Goal: Transaction & Acquisition: Subscribe to service/newsletter

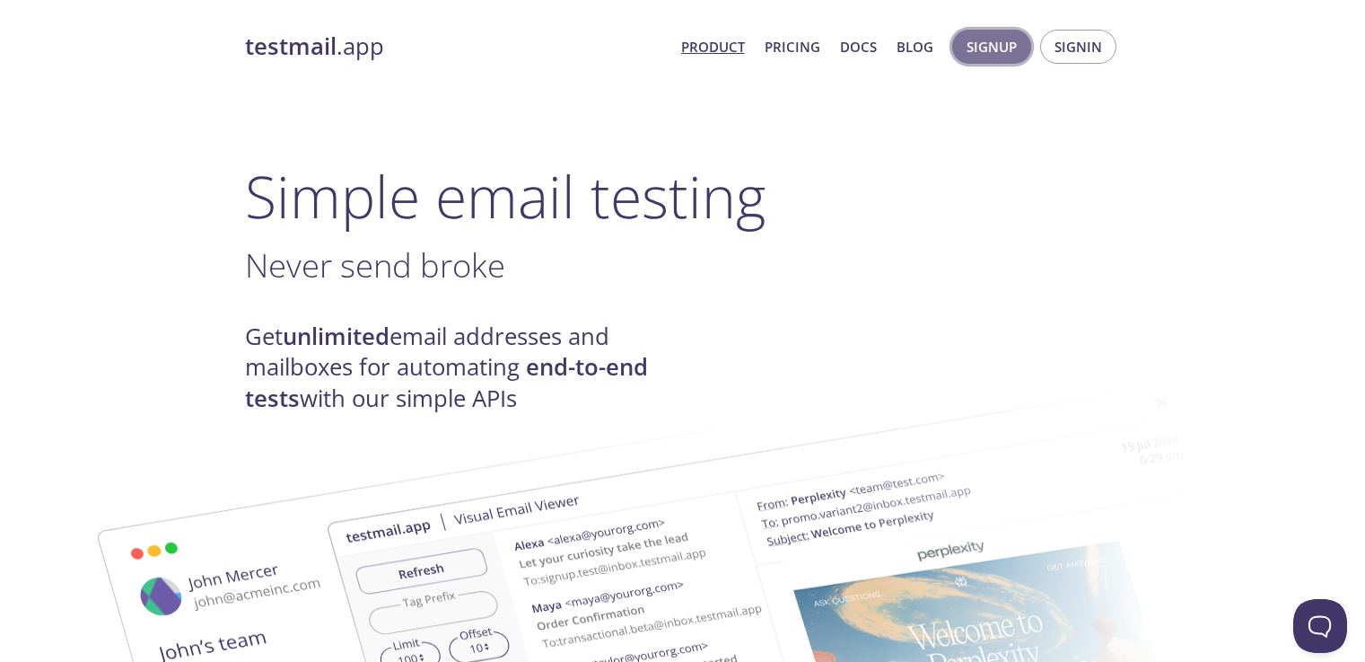
click at [984, 49] on span "Signup" at bounding box center [992, 46] width 50 height 23
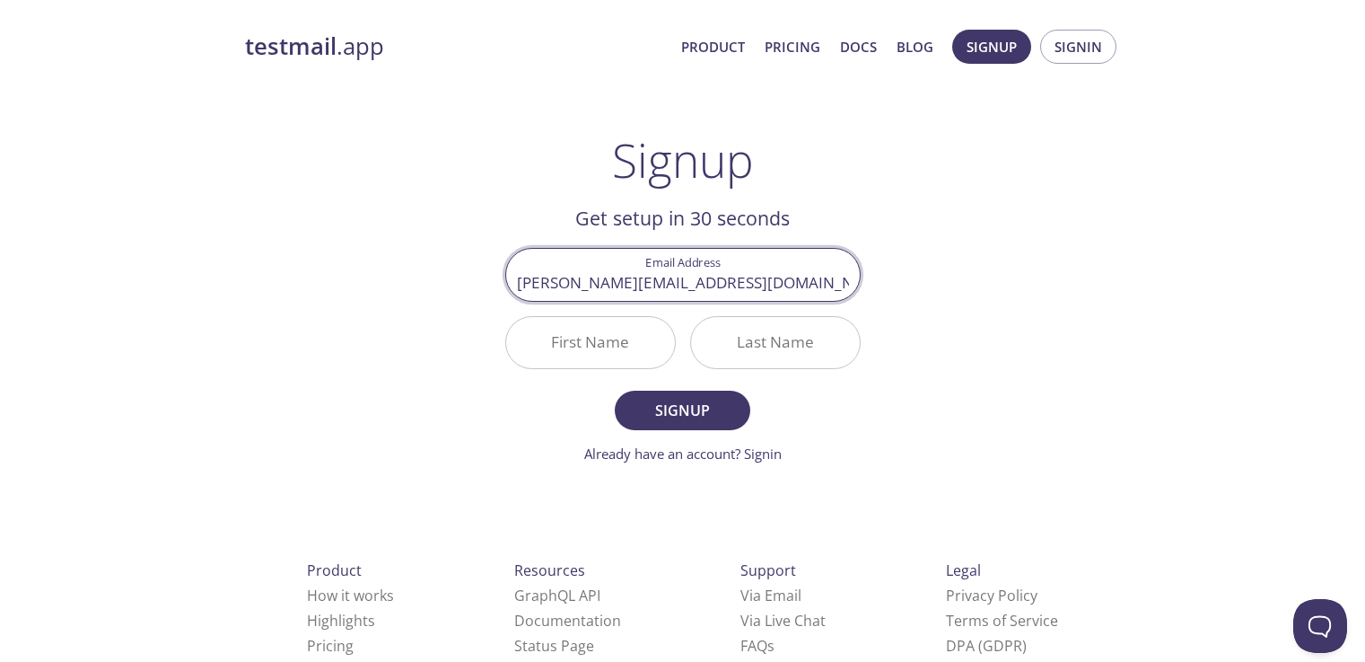
type input "[PERSON_NAME][EMAIL_ADDRESS][DOMAIN_NAME]"
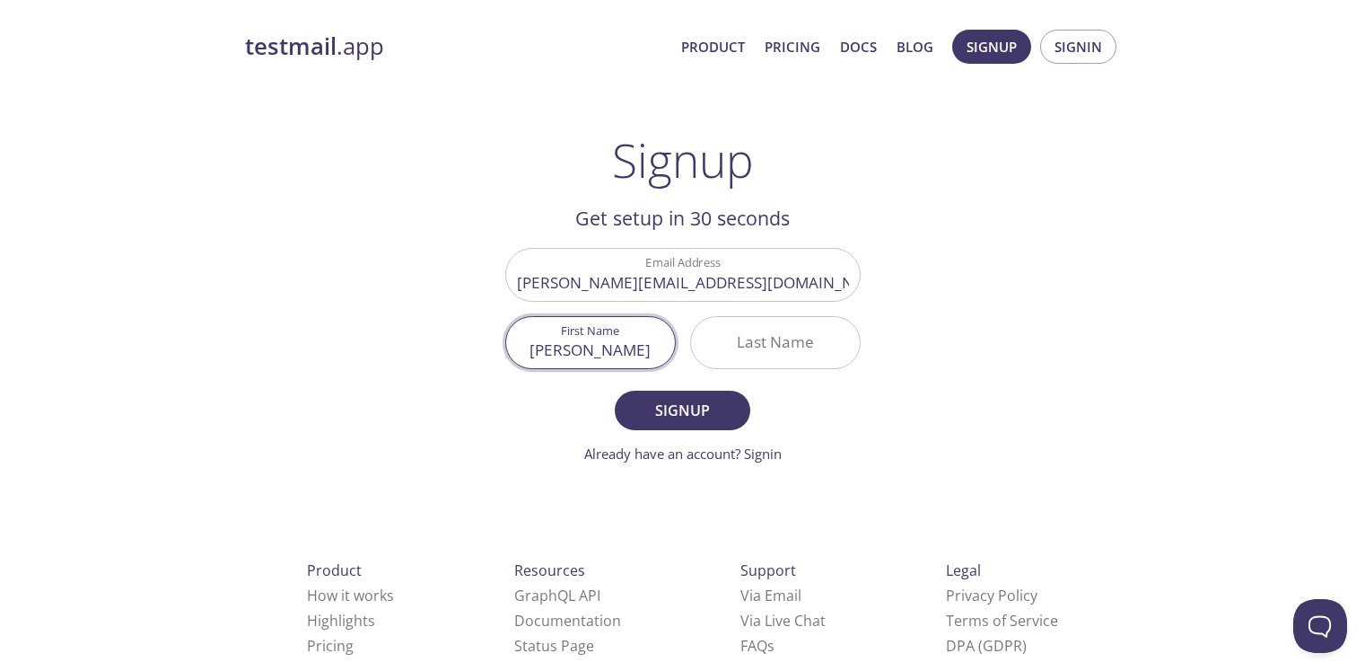
type input "[PERSON_NAME]"
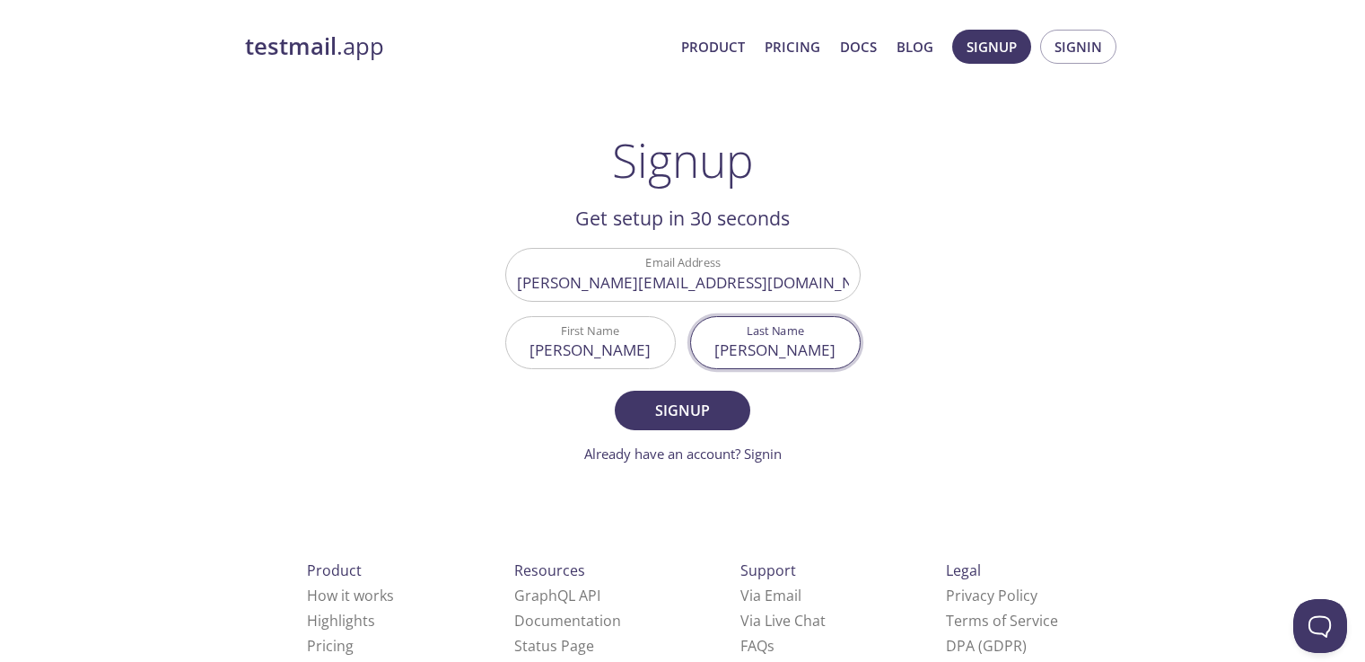
type input "[PERSON_NAME]"
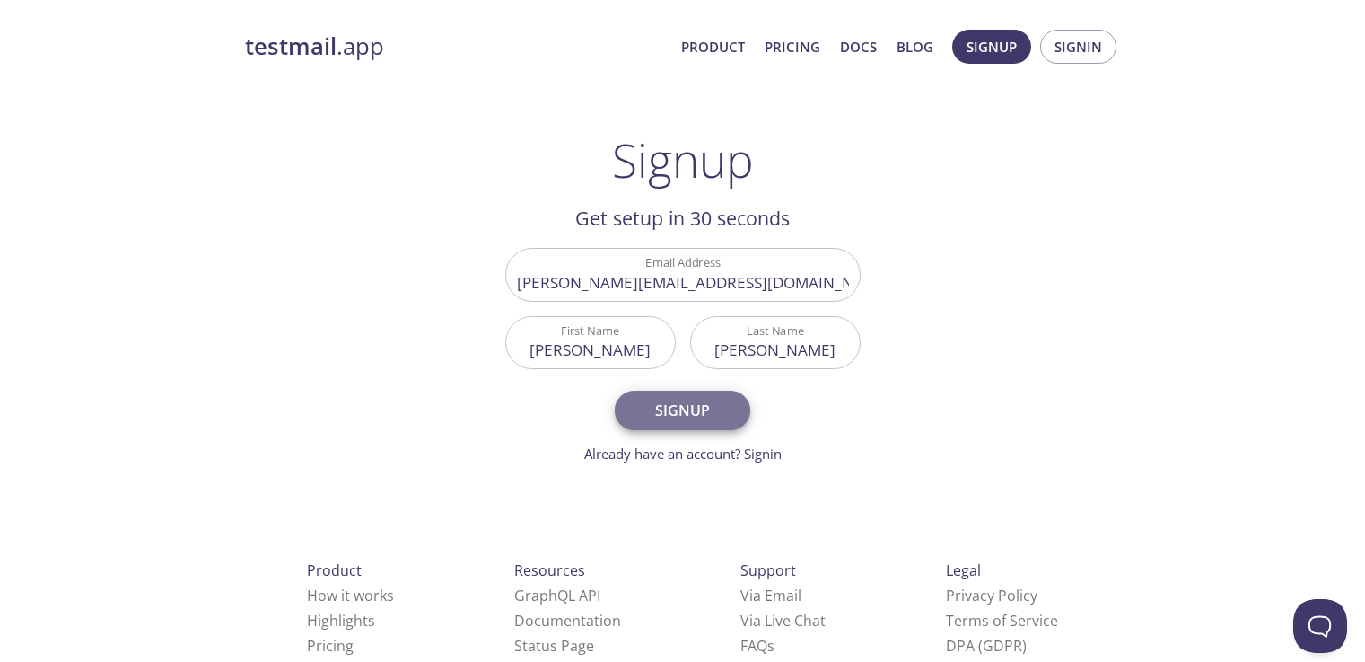
click at [615, 390] on button "Signup" at bounding box center [682, 409] width 135 height 39
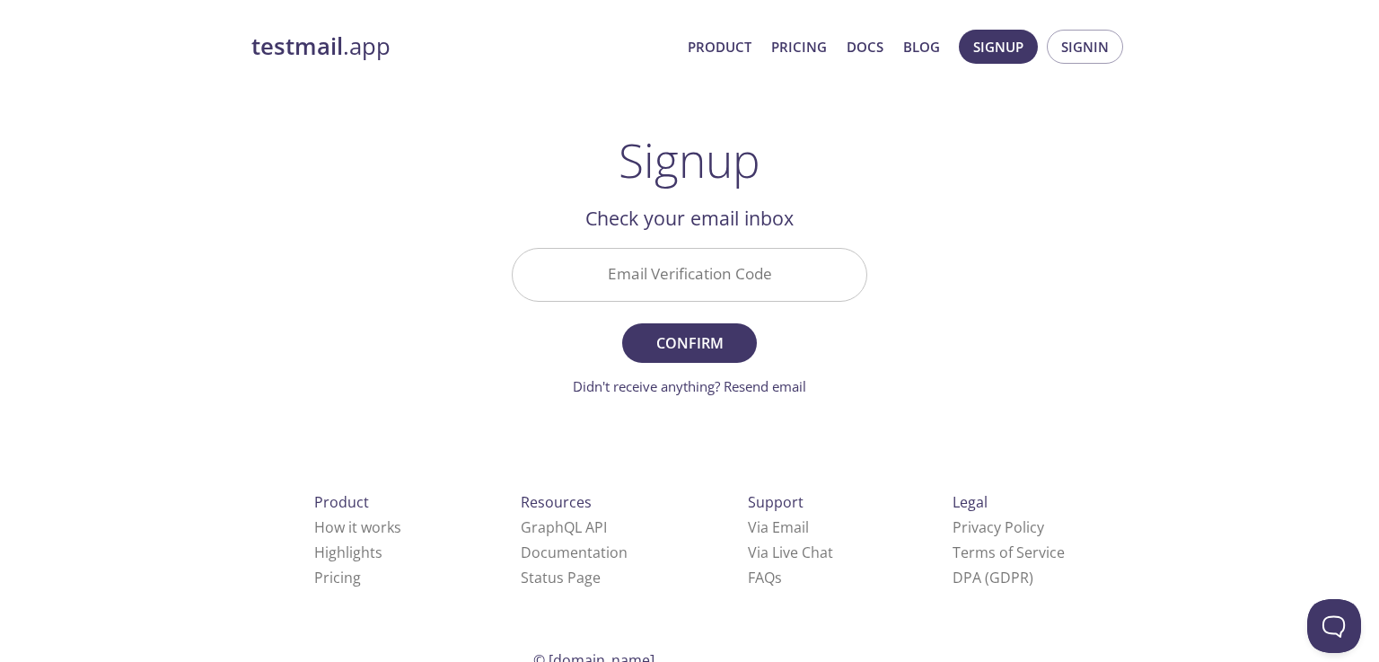
click at [765, 286] on input "Email Verification Code" at bounding box center [690, 274] width 354 height 51
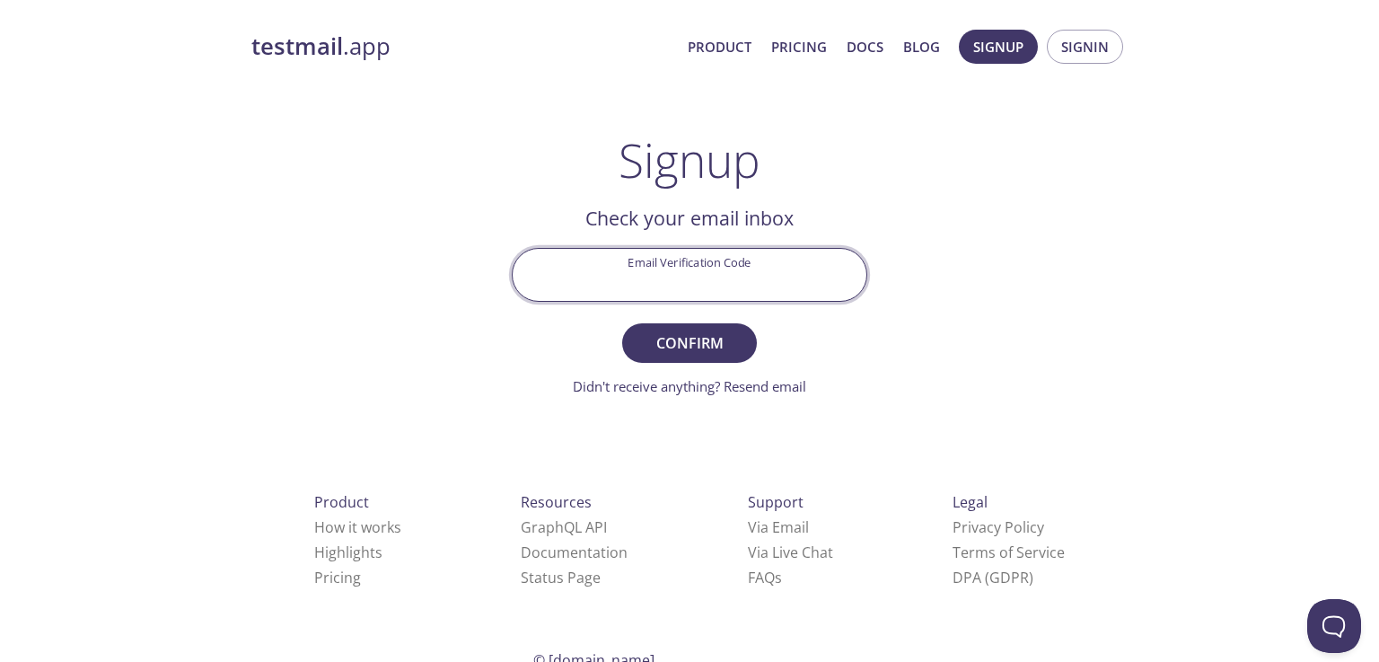
paste input "FZMX6MB"
type input "FZMX6MB"
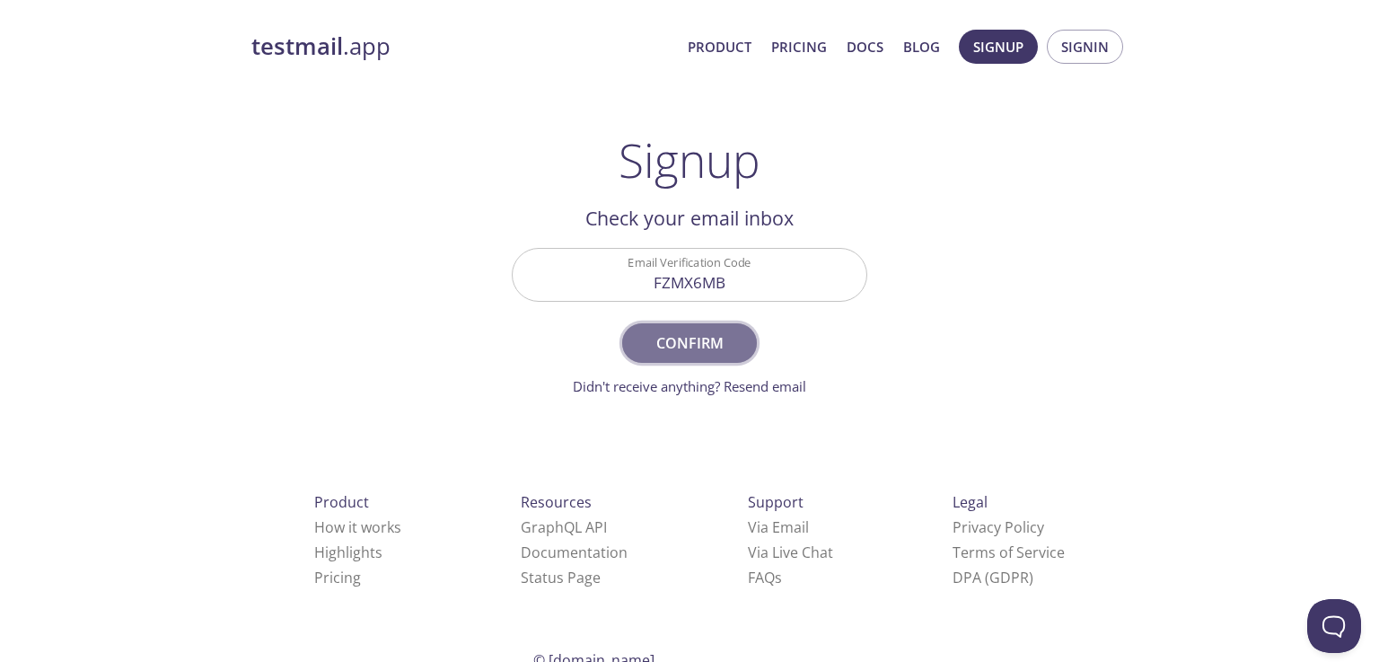
click at [724, 337] on span "Confirm" at bounding box center [689, 342] width 95 height 25
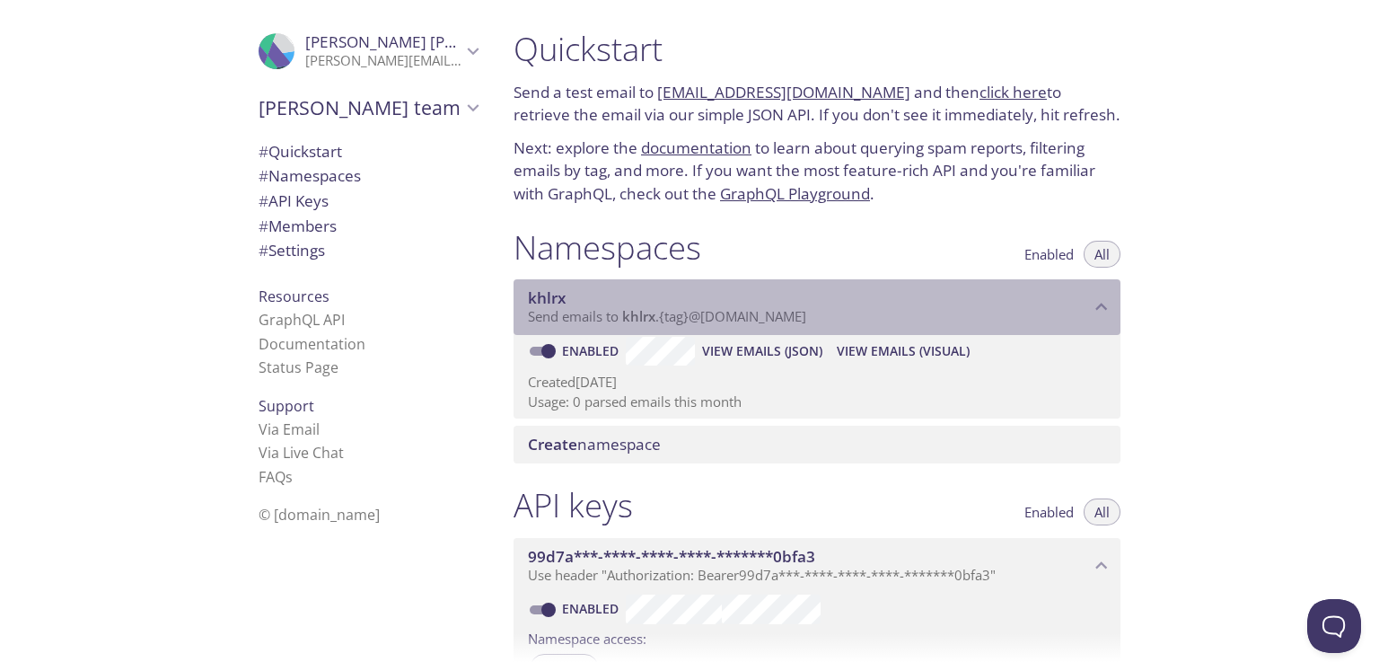
click at [725, 311] on span "Send emails to khlrx . {tag} @[DOMAIN_NAME]" at bounding box center [667, 316] width 278 height 18
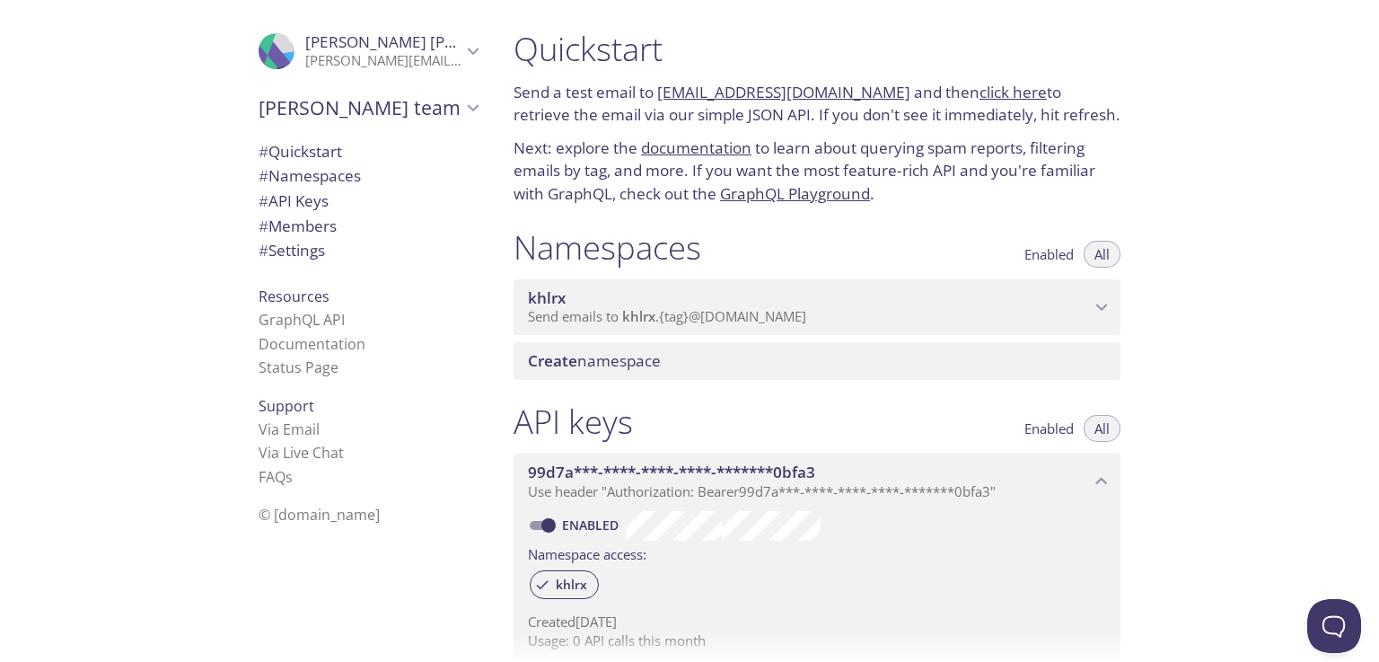
click at [725, 311] on span "Send emails to khlrx . {tag} @[DOMAIN_NAME]" at bounding box center [667, 316] width 278 height 18
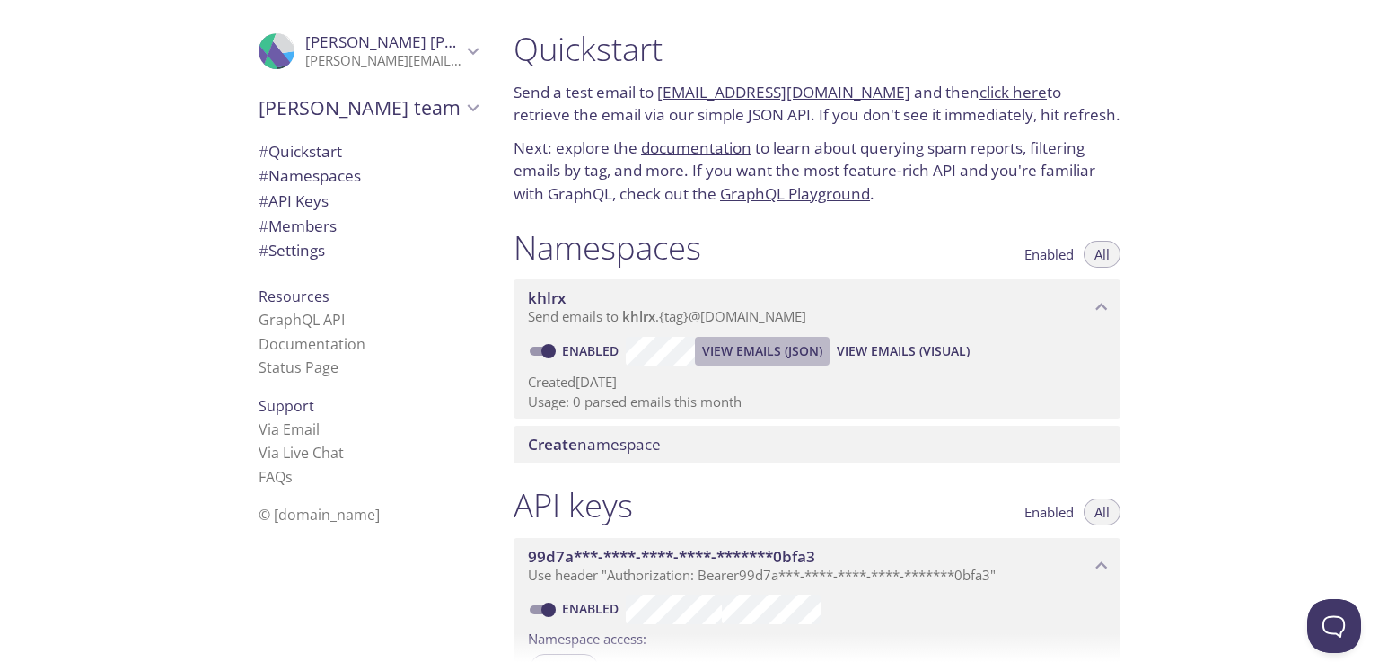
click at [718, 347] on span "View Emails (JSON)" at bounding box center [762, 351] width 120 height 22
click at [784, 351] on span "View Emails (JSON)" at bounding box center [762, 351] width 120 height 22
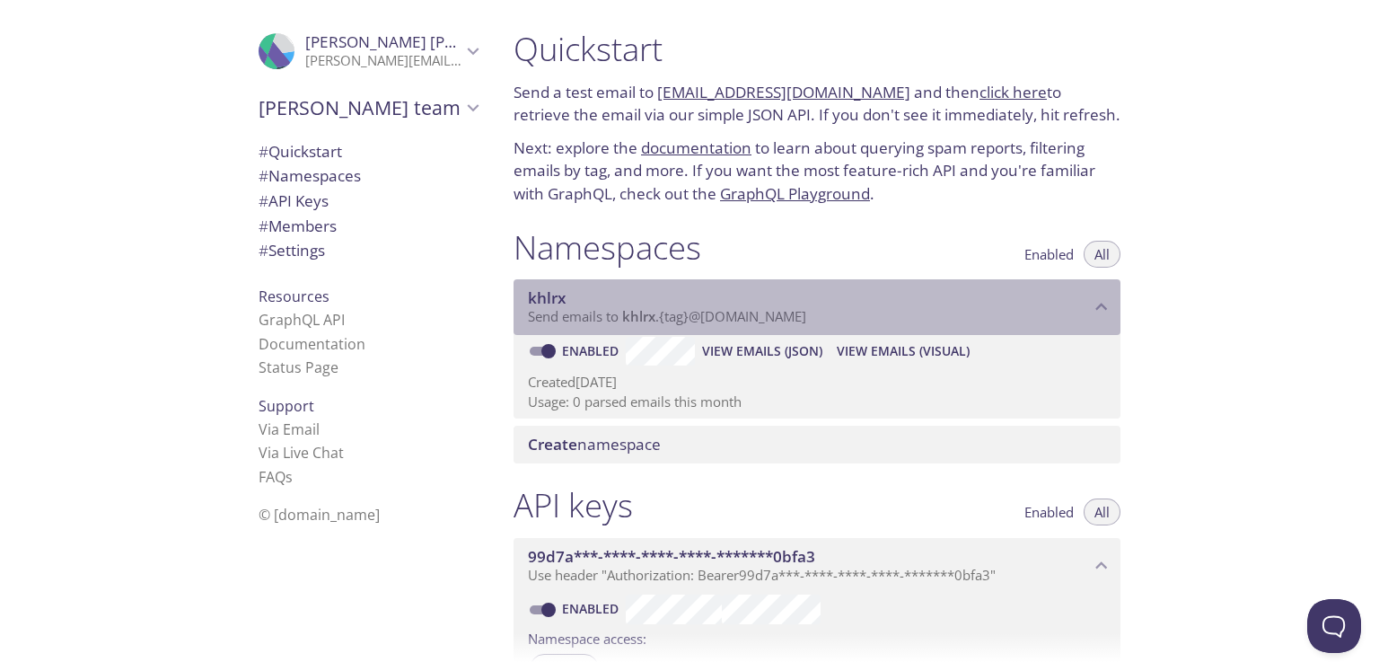
click at [659, 318] on span "Send emails to khlrx . {tag} @[DOMAIN_NAME]" at bounding box center [667, 316] width 278 height 18
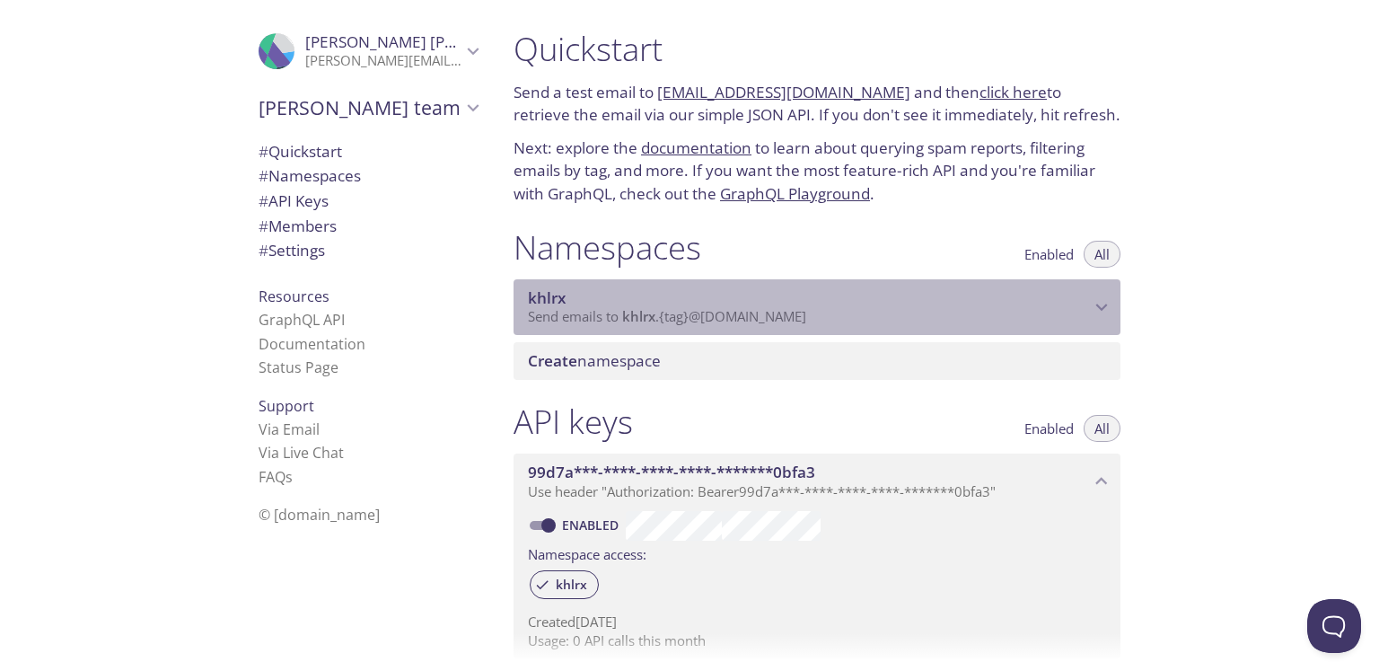
click at [659, 318] on span "Send emails to khlrx . {tag} @[DOMAIN_NAME]" at bounding box center [667, 316] width 278 height 18
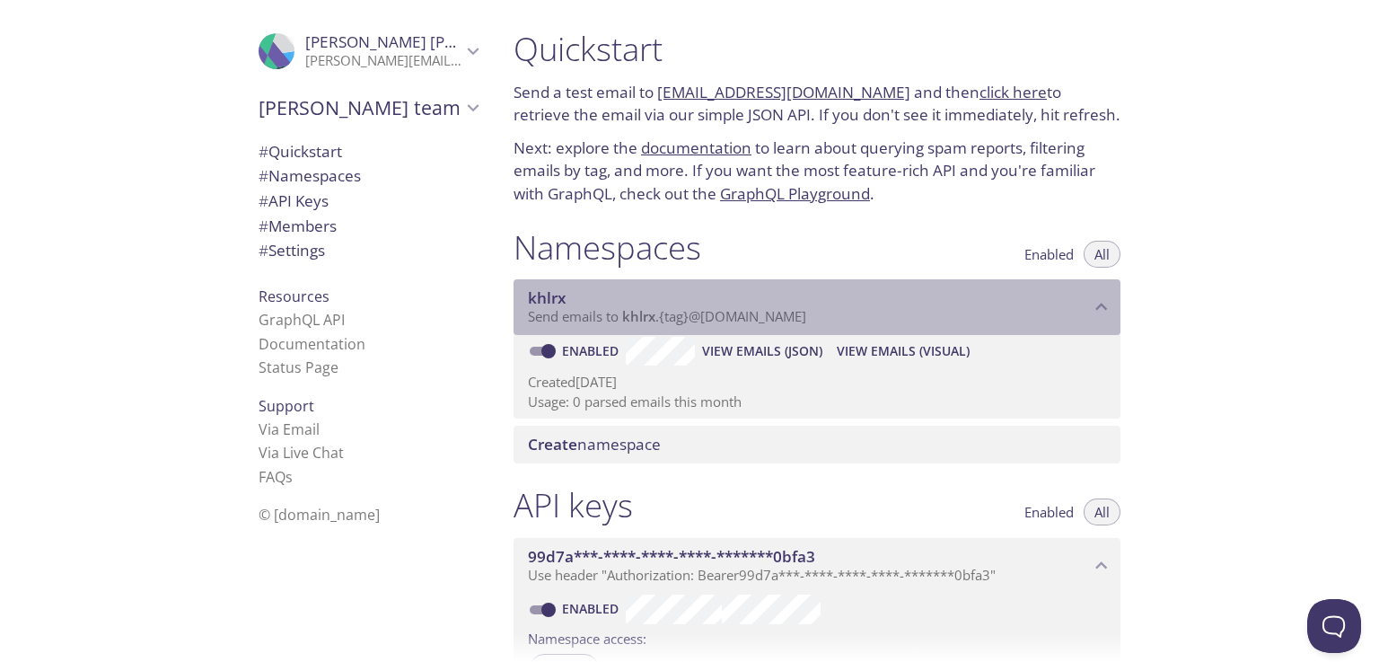
drag, startPoint x: 622, startPoint y: 320, endPoint x: 836, endPoint y: 310, distance: 213.9
click at [836, 310] on p "Send emails to khlrx . {tag} @[DOMAIN_NAME]" at bounding box center [809, 317] width 562 height 18
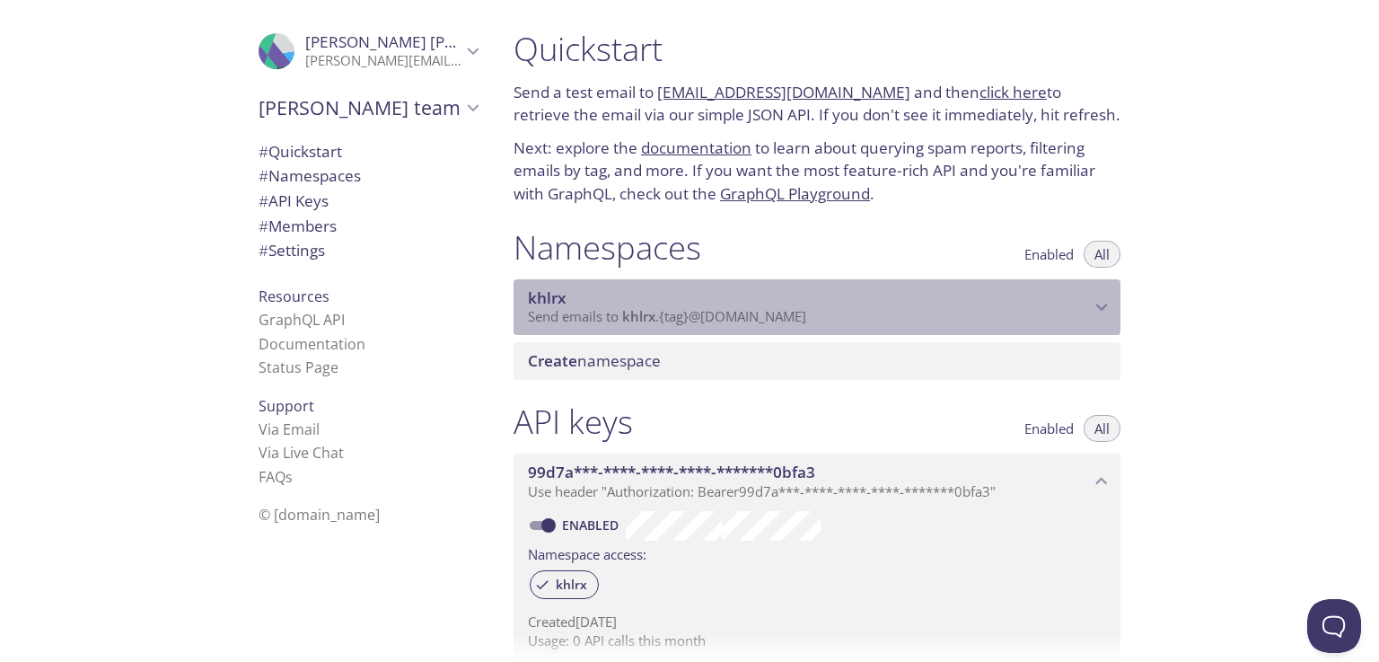
click at [836, 311] on p "Send emails to khlrx . {tag} @[DOMAIN_NAME]" at bounding box center [809, 317] width 562 height 18
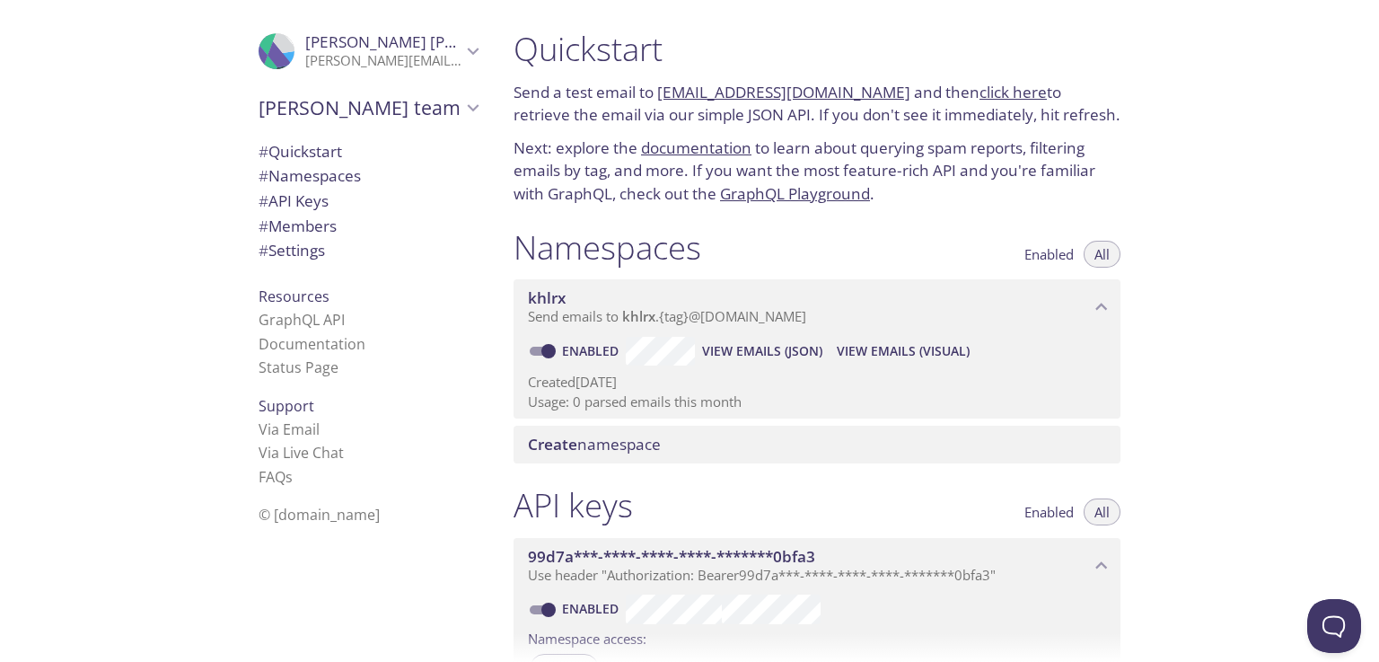
drag, startPoint x: 658, startPoint y: 90, endPoint x: 872, endPoint y: 96, distance: 213.7
click at [872, 96] on p "Send a test email to [EMAIL_ADDRESS][DOMAIN_NAME] and then click here to retrie…" at bounding box center [816, 104] width 607 height 46
copy link "[EMAIL_ADDRESS][DOMAIN_NAME]"
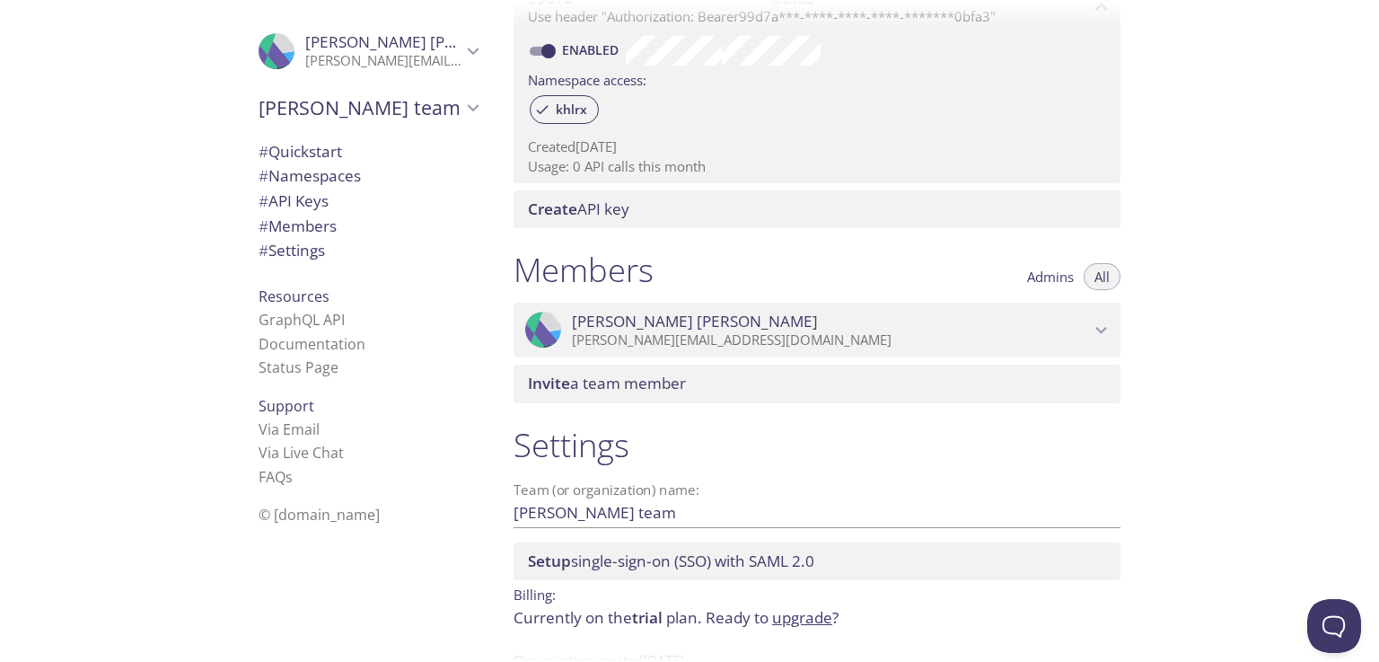
scroll to position [615, 0]
